Goal: Information Seeking & Learning: Find contact information

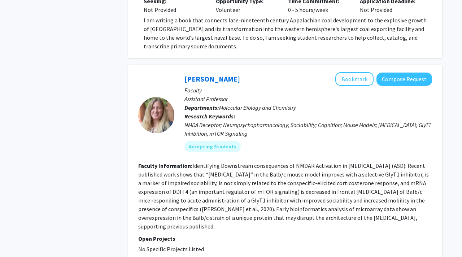
scroll to position [2349, 0]
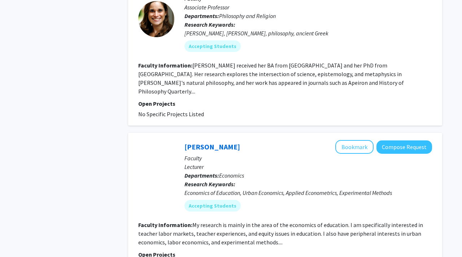
scroll to position [1561, 0]
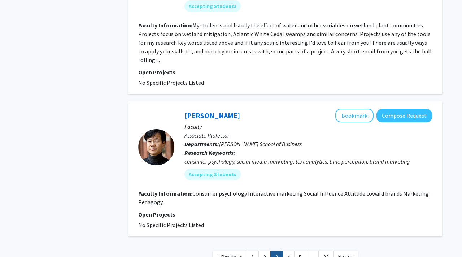
scroll to position [1615, 0]
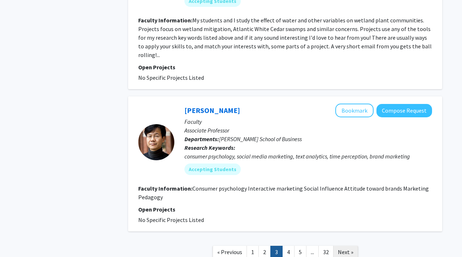
click at [347, 248] on span "Next »" at bounding box center [346, 251] width 16 height 7
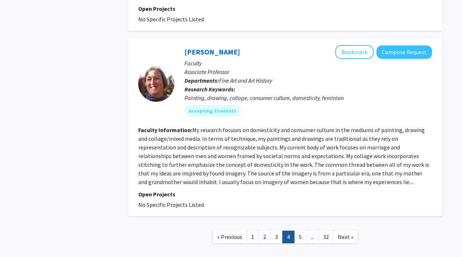
scroll to position [1640, 0]
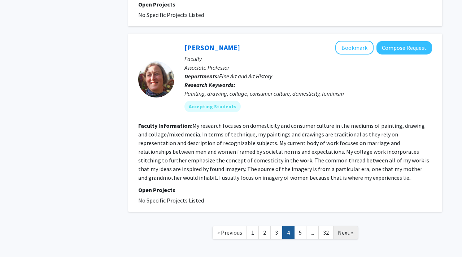
click at [341, 226] on link "Next »" at bounding box center [345, 232] width 25 height 13
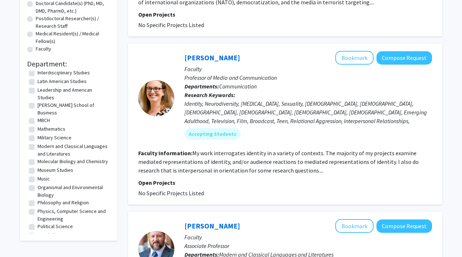
scroll to position [98, 0]
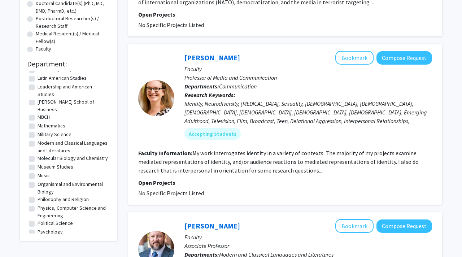
click at [38, 155] on label "Molecular Biology and Chemistry" at bounding box center [73, 159] width 70 height 8
click at [38, 155] on input "Molecular Biology and Chemistry" at bounding box center [40, 157] width 5 height 5
checkbox input "true"
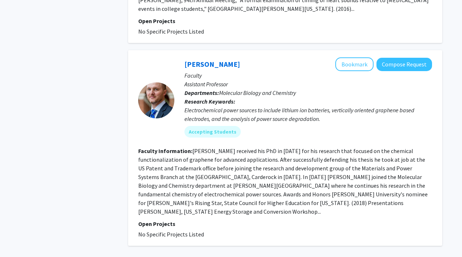
scroll to position [1523, 0]
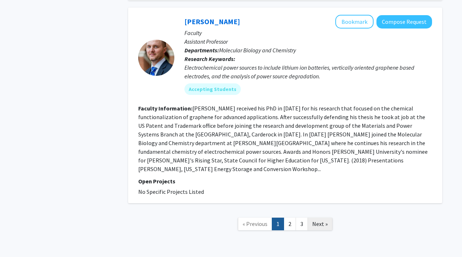
click at [317, 220] on span "Next »" at bounding box center [320, 223] width 16 height 7
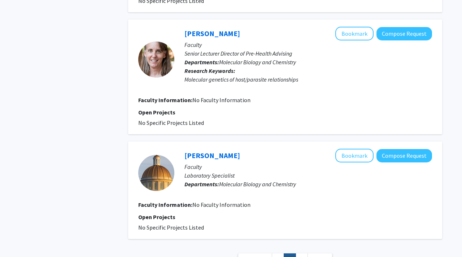
scroll to position [1200, 0]
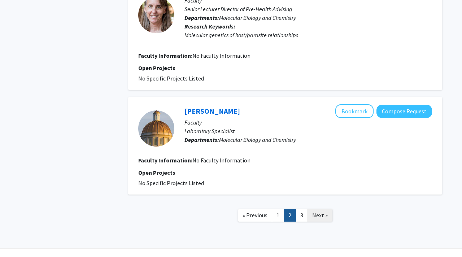
click at [326, 209] on link "Next »" at bounding box center [320, 215] width 25 height 13
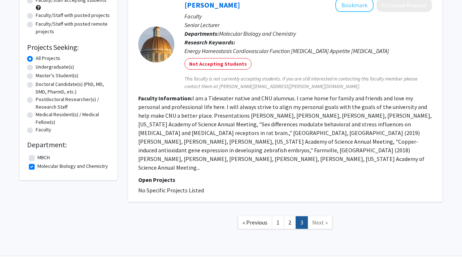
scroll to position [98, 0]
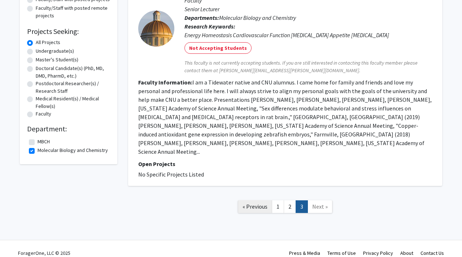
click at [255, 203] on span "« Previous" at bounding box center [255, 206] width 25 height 7
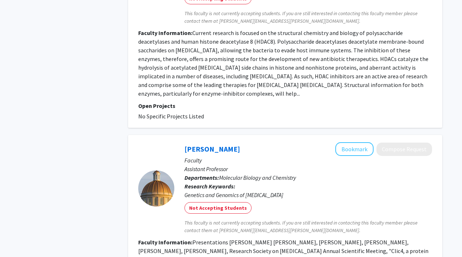
scroll to position [901, 0]
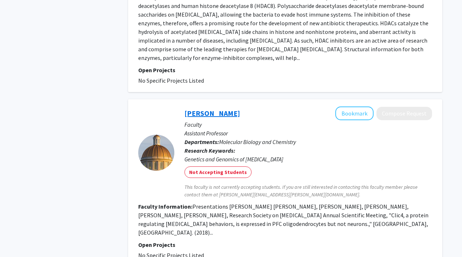
click at [189, 109] on link "[PERSON_NAME]" at bounding box center [212, 113] width 56 height 9
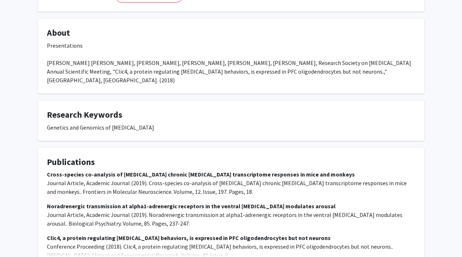
scroll to position [169, 0]
